Goal: Information Seeking & Learning: Learn about a topic

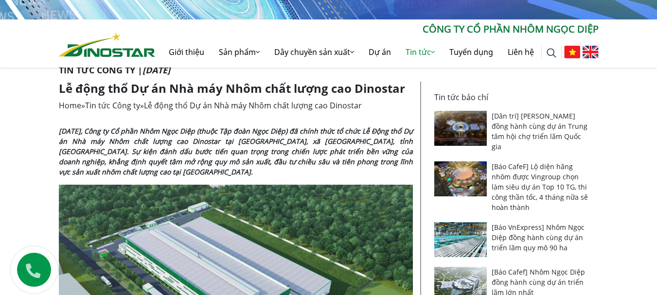
scroll to position [476, 0]
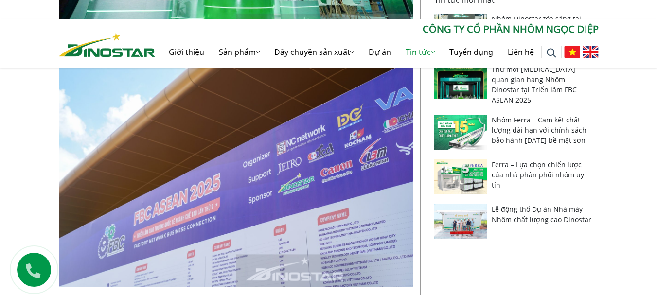
scroll to position [632, 0]
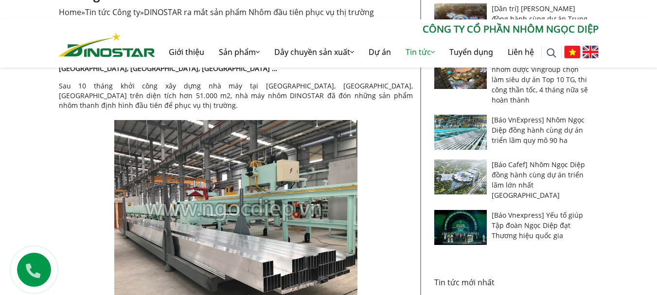
scroll to position [488, 0]
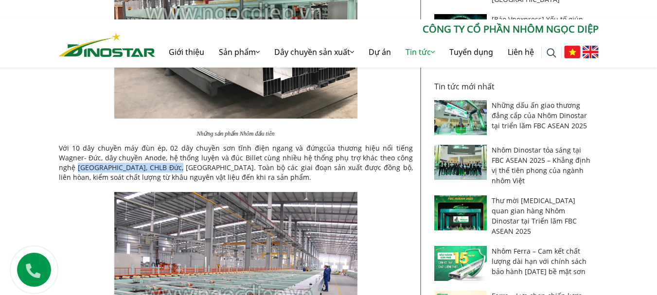
drag, startPoint x: 398, startPoint y: 148, endPoint x: 140, endPoint y: 158, distance: 258.4
click at [140, 158] on p "Với 10 dây chuyền máy đùn ép, 02 dây chuyền sơn tĩnh điện ngang và đứngcủa thươ…" at bounding box center [236, 162] width 354 height 39
copy p "Nhật Bản, CHLB Đức, Đài Loan"
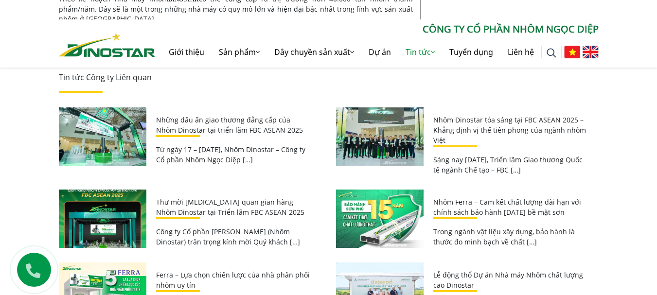
scroll to position [877, 0]
